Goal: Transaction & Acquisition: Purchase product/service

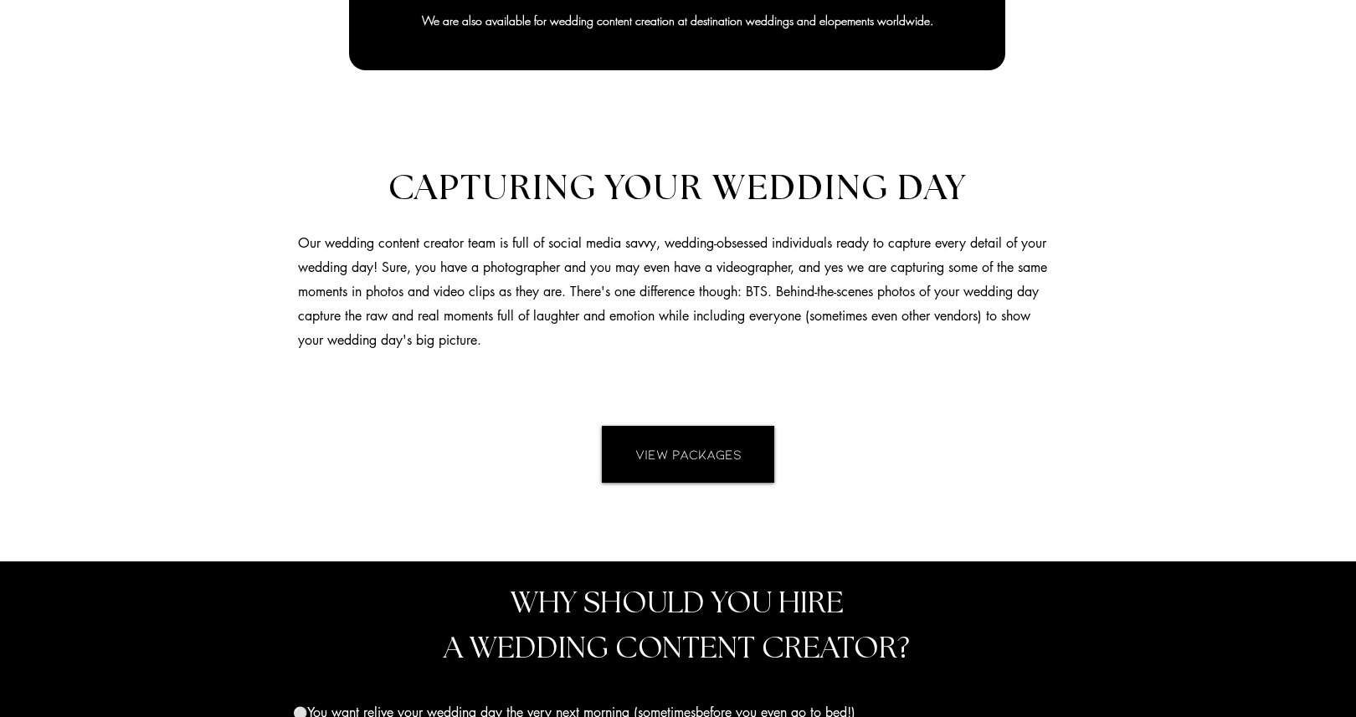
scroll to position [1235, 0]
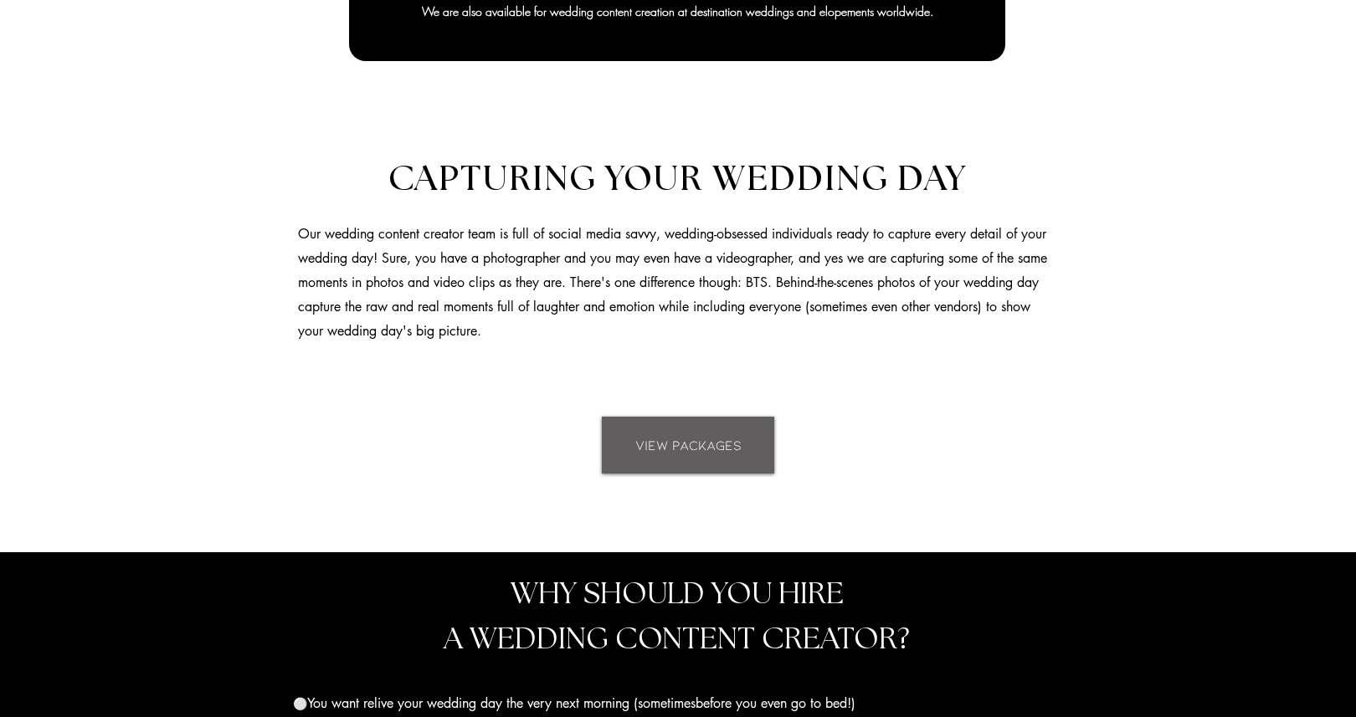
click at [674, 436] on span "VIEW PACKAGES" at bounding box center [688, 445] width 106 height 18
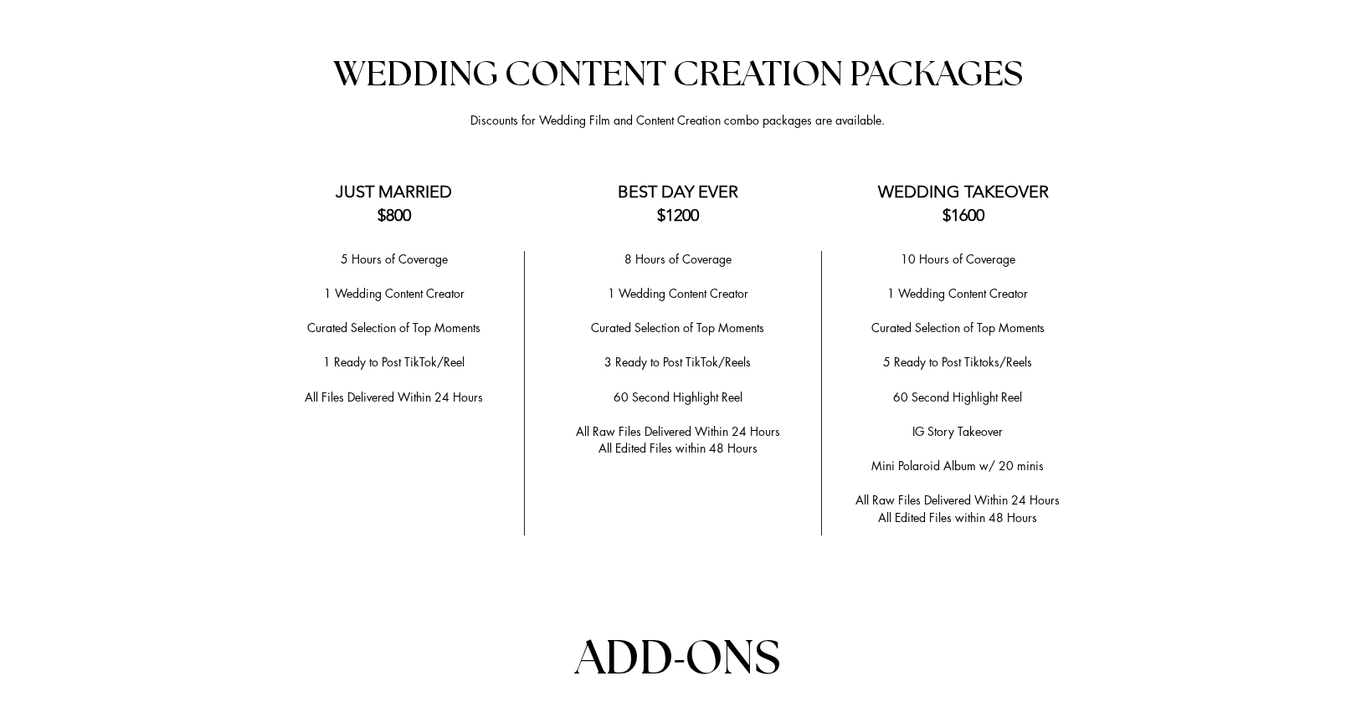
scroll to position [3297, 0]
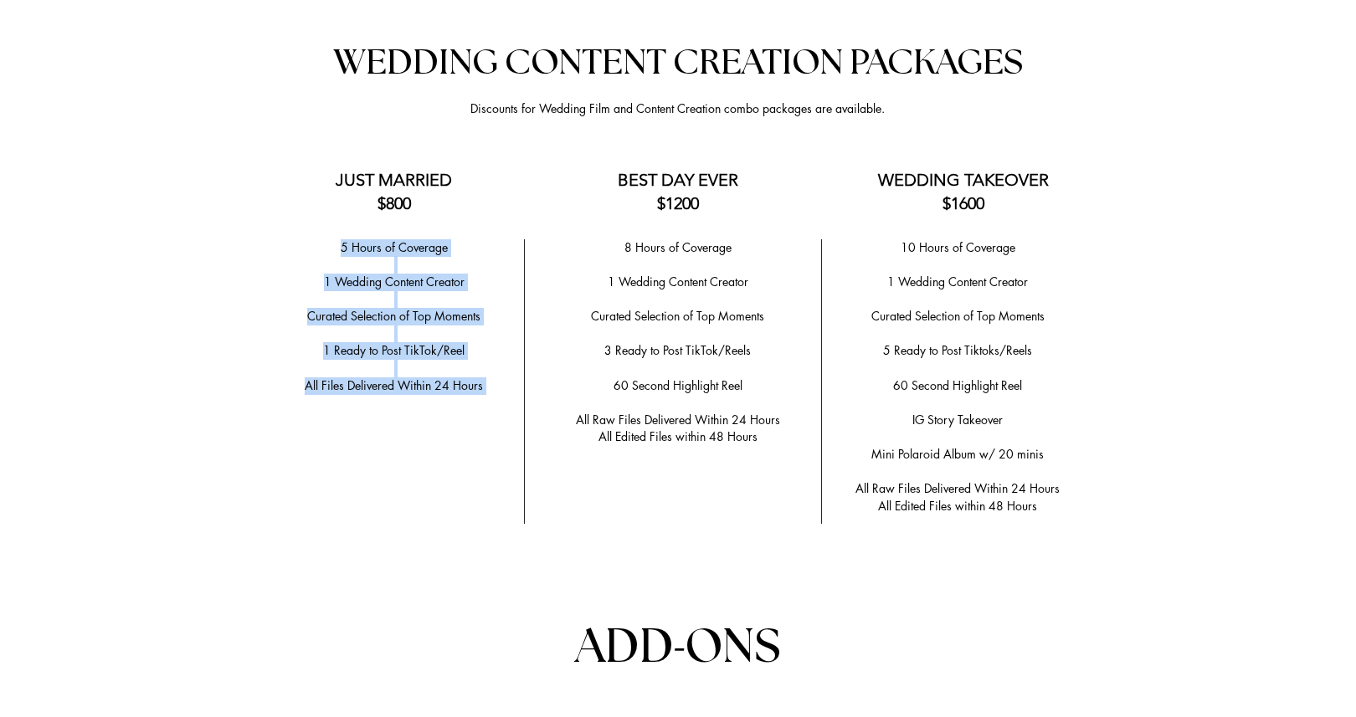
drag, startPoint x: 338, startPoint y: 235, endPoint x: 485, endPoint y: 385, distance: 210.1
click at [485, 385] on div "5 Hours of Coverage ​ 1 Wedding Content Creator ​ ​Curated Selection of Top Mom…" at bounding box center [394, 334] width 244 height 190
click at [480, 382] on span "All Files Delivered Within 24 Hours" at bounding box center [394, 385] width 178 height 16
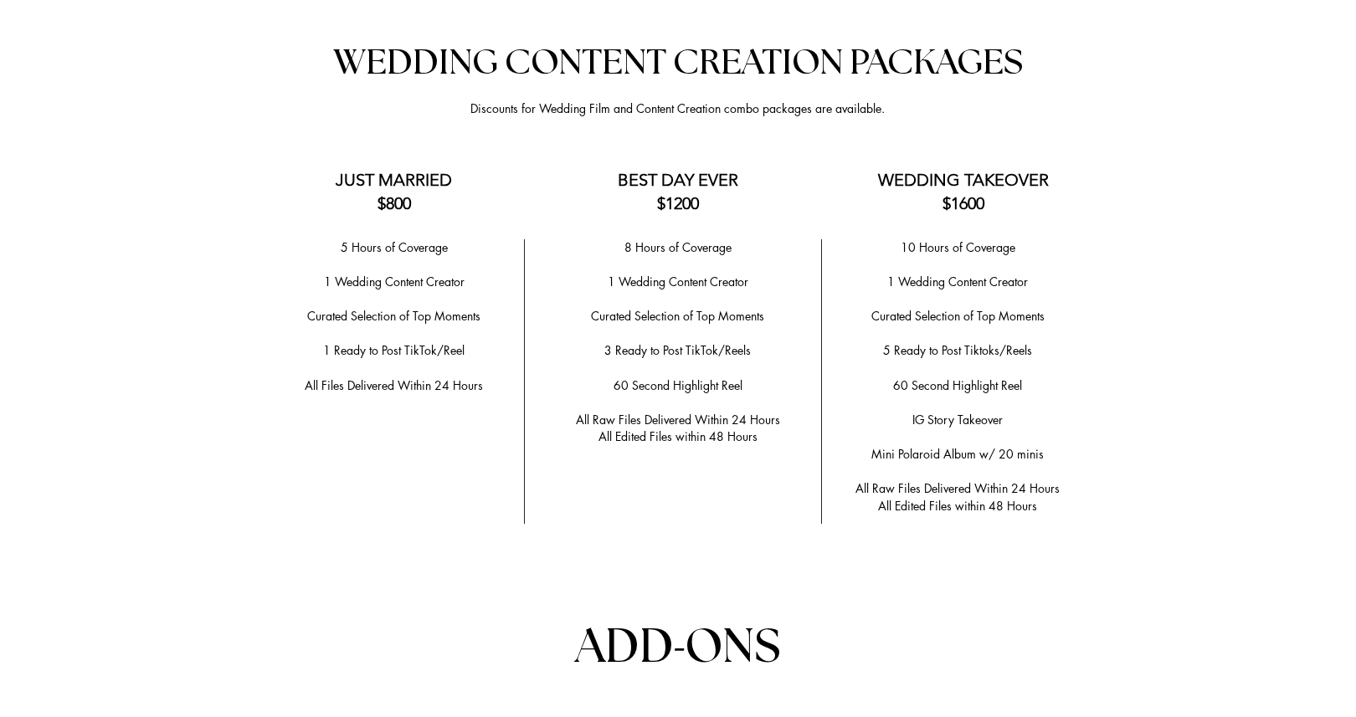
click at [307, 377] on span "All Files Delivered Within 24 Hours" at bounding box center [394, 385] width 178 height 16
click at [623, 239] on p "8 Hours of Coverage" at bounding box center [677, 248] width 262 height 18
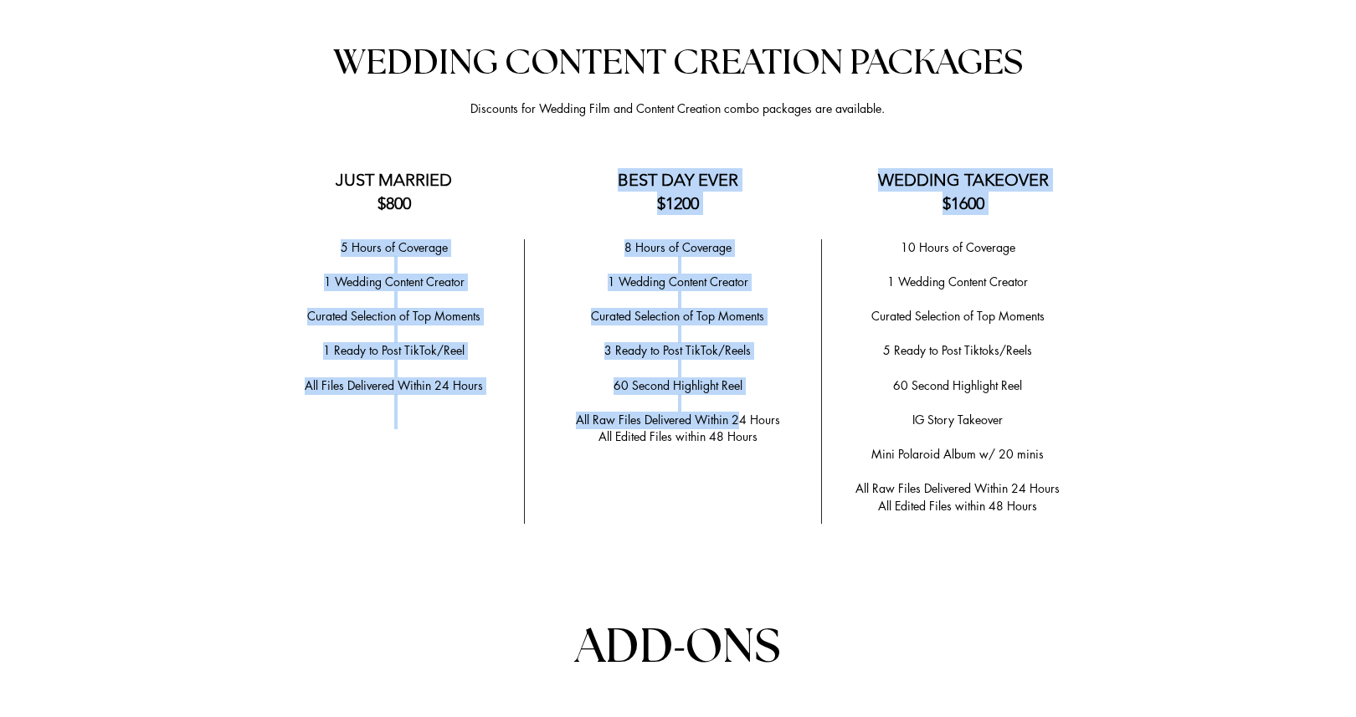
drag, startPoint x: 623, startPoint y: 172, endPoint x: 742, endPoint y: 404, distance: 260.9
click at [742, 404] on div "Anchor 2 WEDDING CONTENT CREATION PACKAGES Discounts for Wedding Film and Conte…" at bounding box center [678, 583] width 1356 height 1191
click at [742, 412] on span "All Raw Files Delivered Within 24 Hours" at bounding box center [678, 420] width 204 height 16
drag, startPoint x: 759, startPoint y: 428, endPoint x: 619, endPoint y: 173, distance: 291.0
click at [619, 173] on div "Anchor 2 WEDDING CONTENT CREATION PACKAGES Discounts for Wedding Film and Conte…" at bounding box center [678, 583] width 1356 height 1191
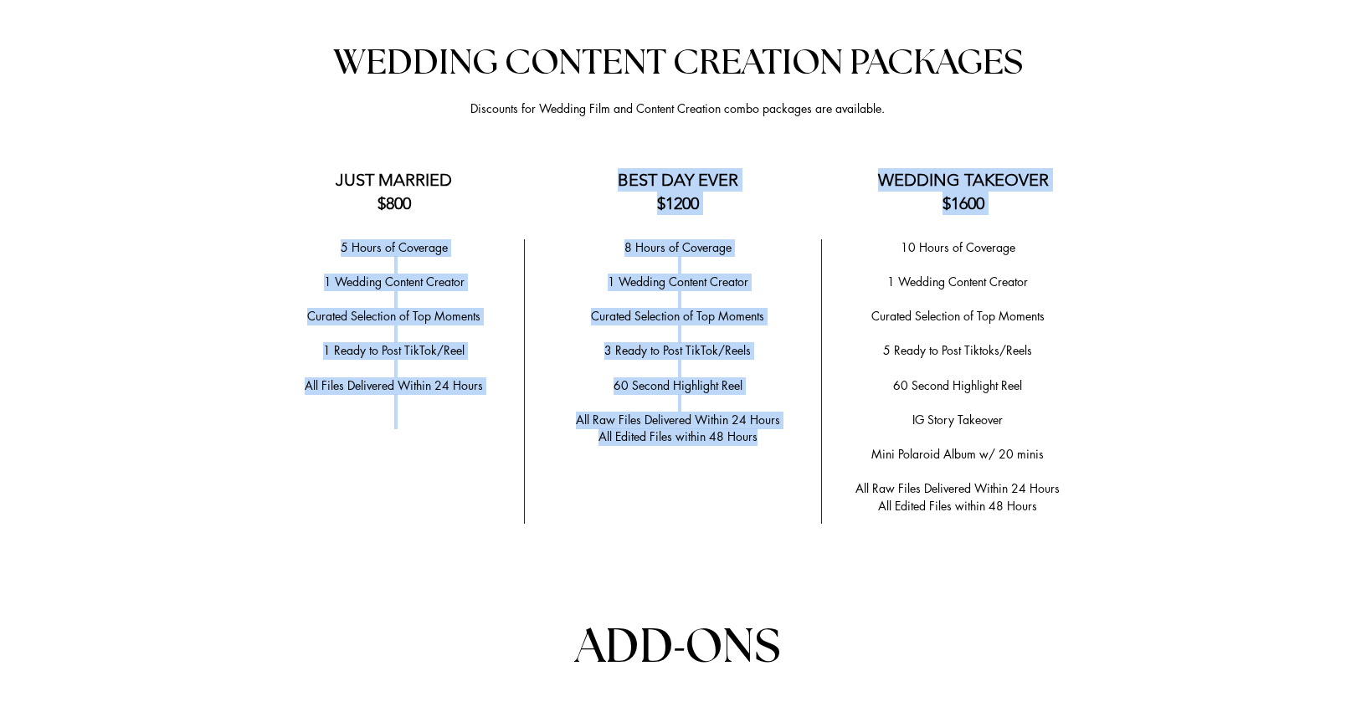
click at [619, 173] on span "BEST DAY EVER $1200" at bounding box center [678, 192] width 121 height 44
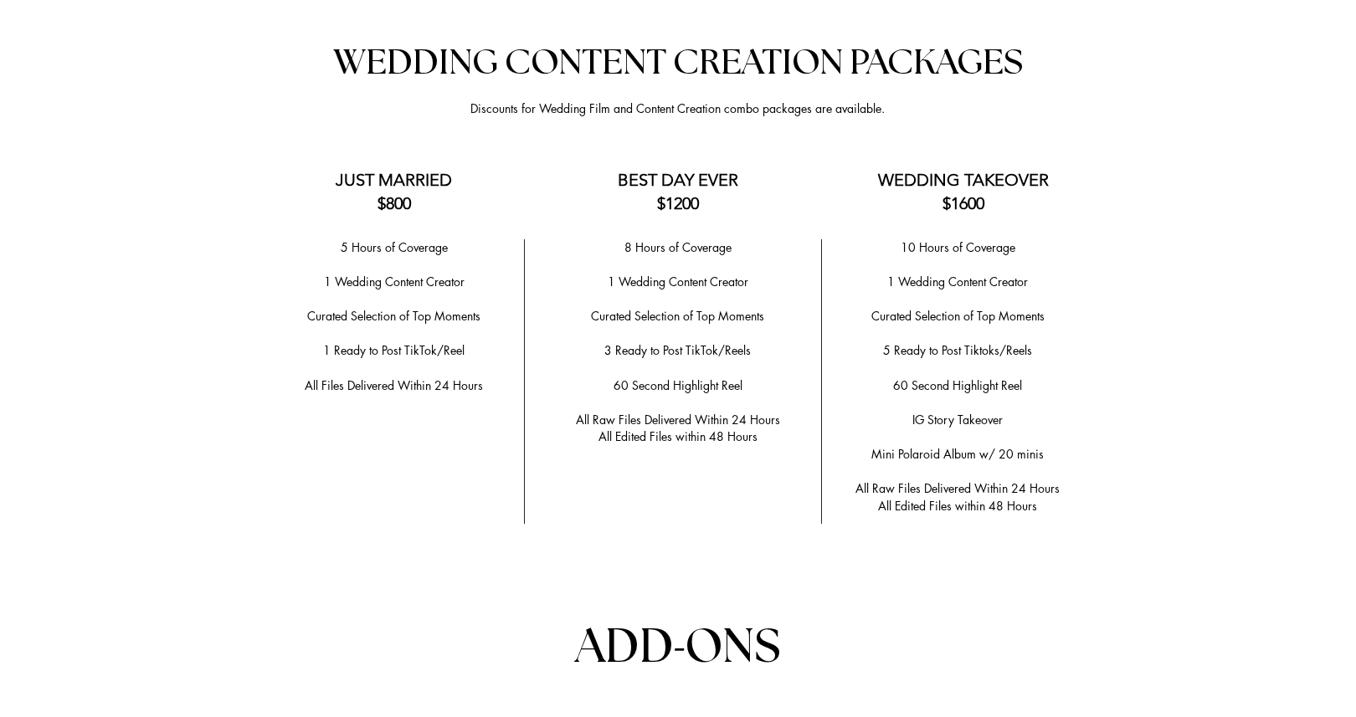
drag, startPoint x: 618, startPoint y: 172, endPoint x: 706, endPoint y: 198, distance: 91.6
click at [706, 198] on h3 "BEST DAY EVER $1200" at bounding box center [678, 191] width 234 height 47
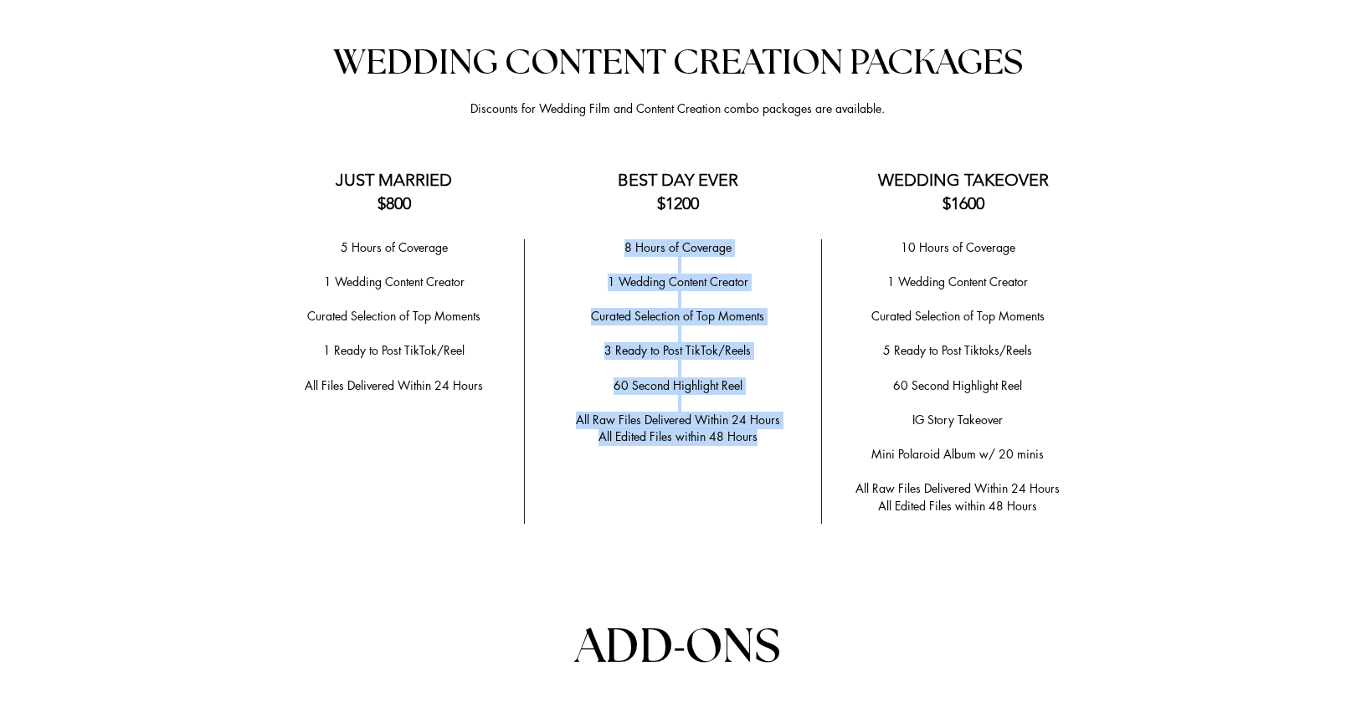
drag, startPoint x: 622, startPoint y: 236, endPoint x: 770, endPoint y: 423, distance: 238.3
click at [770, 423] on div "8 Hours of Coverage ​ 1 Wedding Content Creator ​ ​Curated Selection of Top Mom…" at bounding box center [677, 342] width 262 height 207
copy div "8 Hours of Coverage ​ 1 Wedding Content Creator ​ ​Curated Selection of Top Mom…"
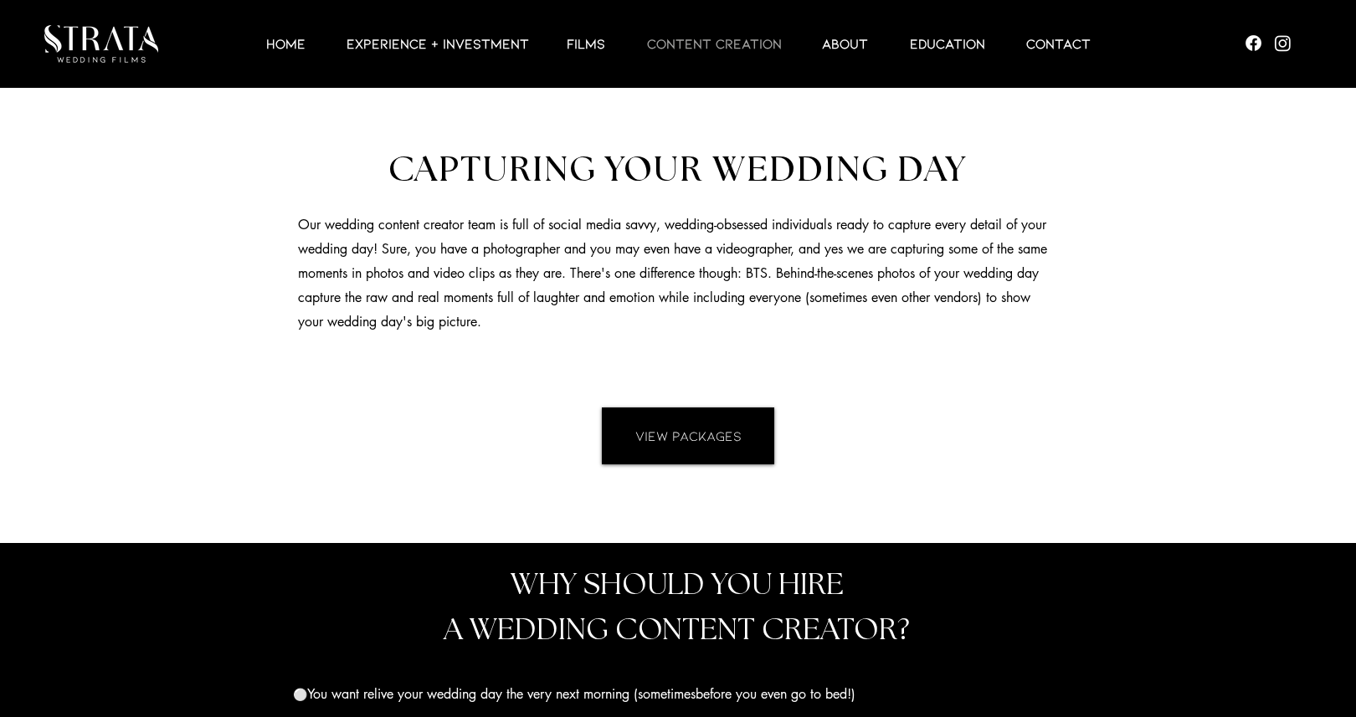
scroll to position [1231, 0]
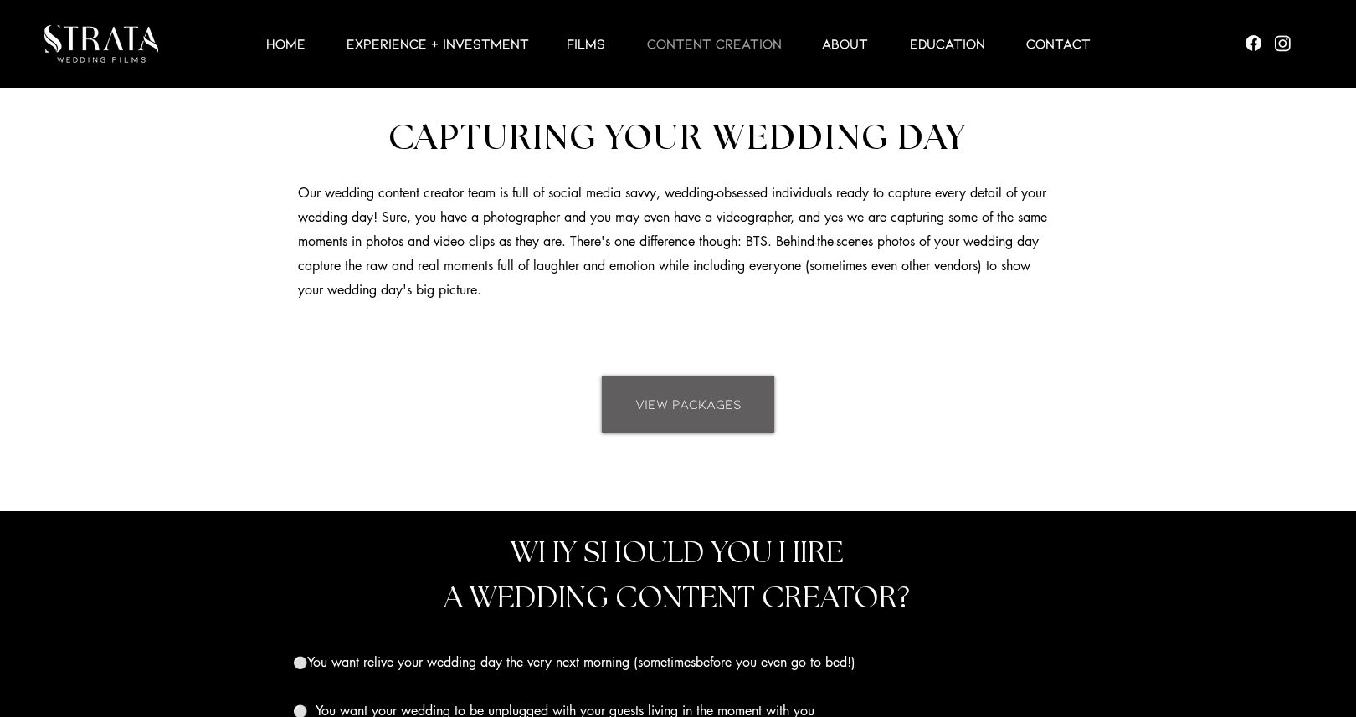
click at [681, 423] on link "VIEW PACKAGES" at bounding box center [688, 404] width 172 height 57
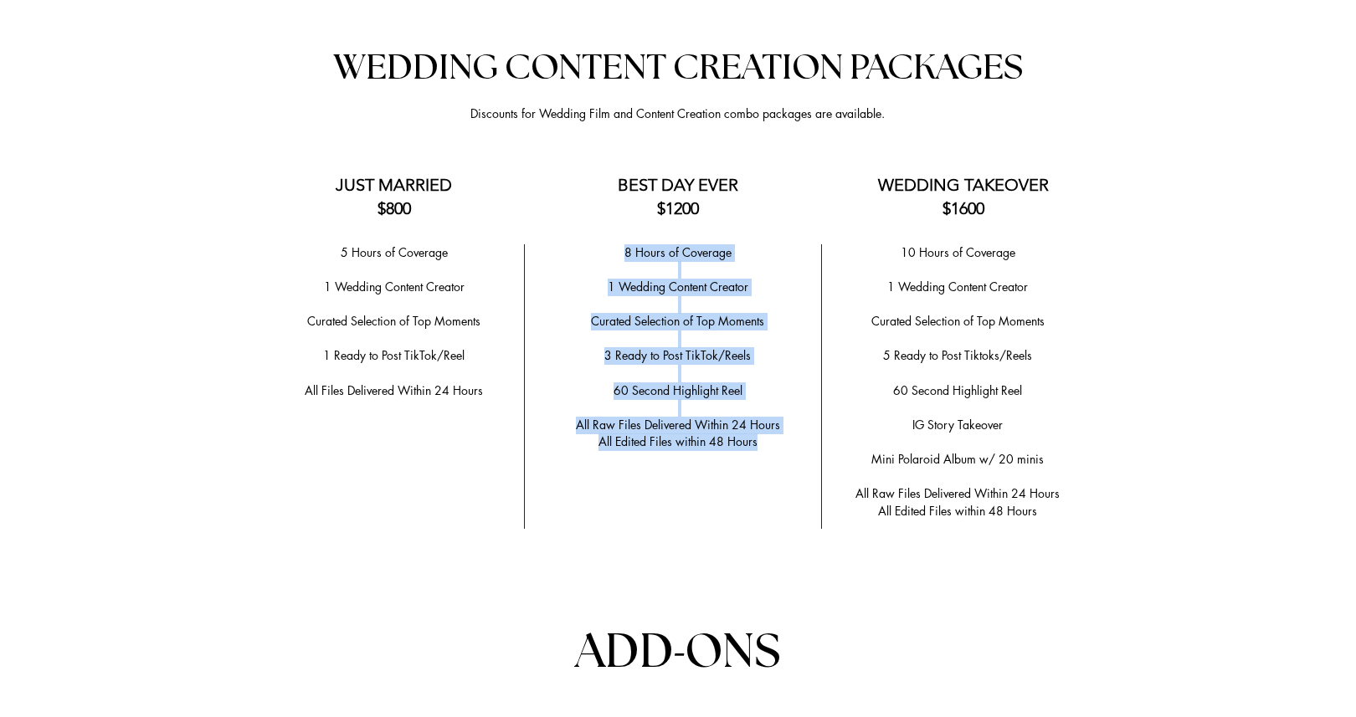
scroll to position [3297, 0]
